Goal: Task Accomplishment & Management: Use online tool/utility

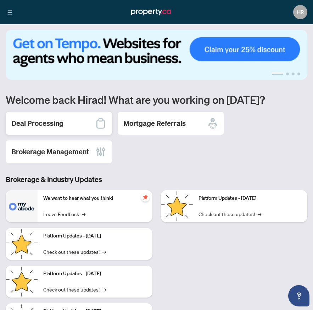
click at [65, 115] on div "Deal Processing" at bounding box center [59, 123] width 106 height 23
